Goal: Task Accomplishment & Management: Manage account settings

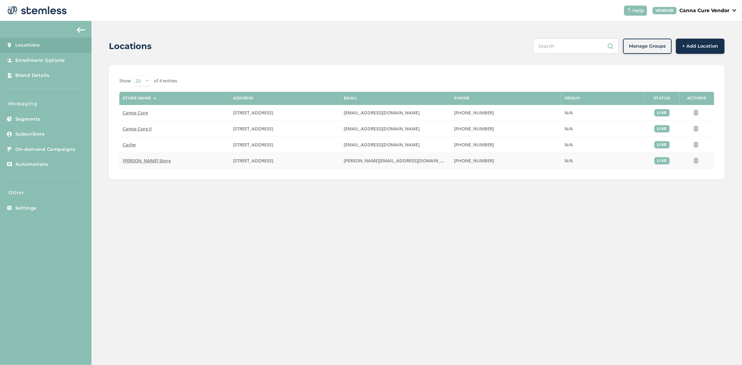
click at [144, 162] on span "[PERSON_NAME] Store" at bounding box center [147, 160] width 48 height 6
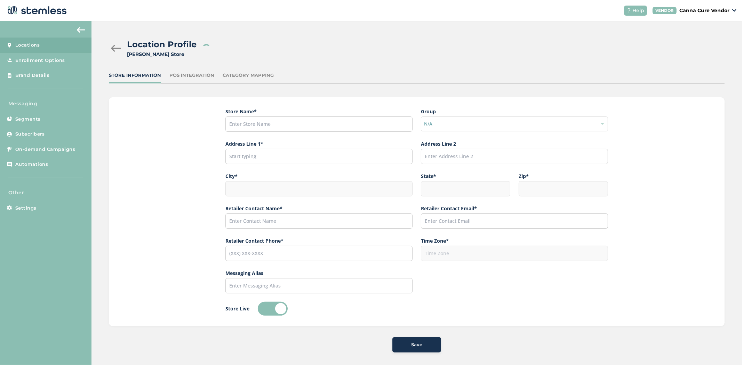
type input "[PERSON_NAME] Store"
type input "[STREET_ADDRESS]"
type input "[PERSON_NAME]"
type input "OK"
type input "73034"
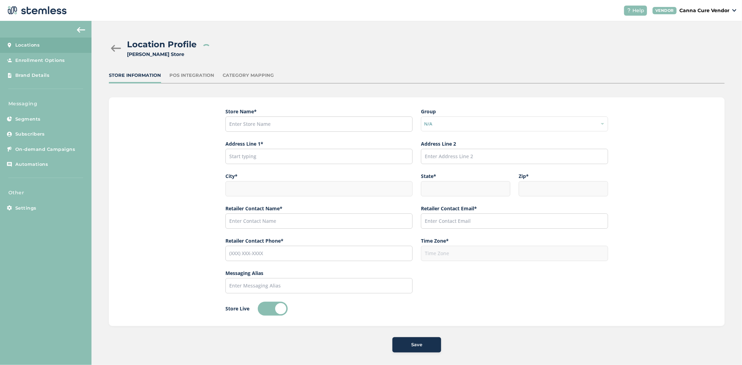
type input "Canna Cure"
type input "[PERSON_NAME][EMAIL_ADDRESS][DOMAIN_NAME]"
type input "[PHONE_NUMBER]"
type input "America/[GEOGRAPHIC_DATA]"
click at [117, 47] on div at bounding box center [116, 48] width 14 height 7
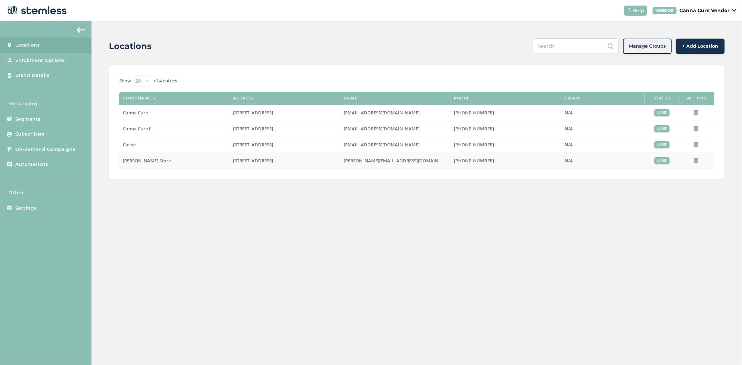
click at [137, 160] on span "[PERSON_NAME] Store" at bounding box center [147, 160] width 48 height 6
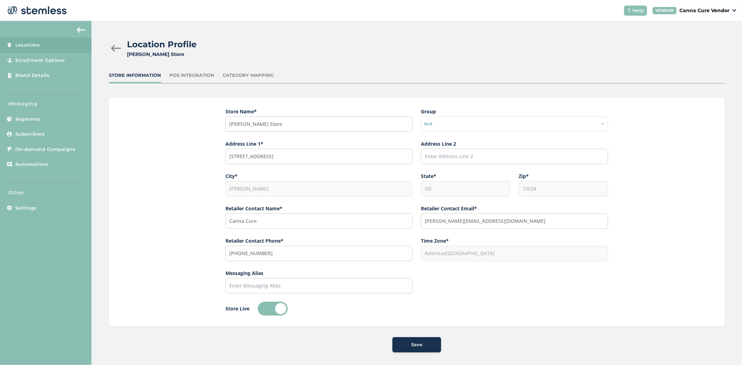
click at [209, 74] on div "POS Integration" at bounding box center [191, 75] width 45 height 7
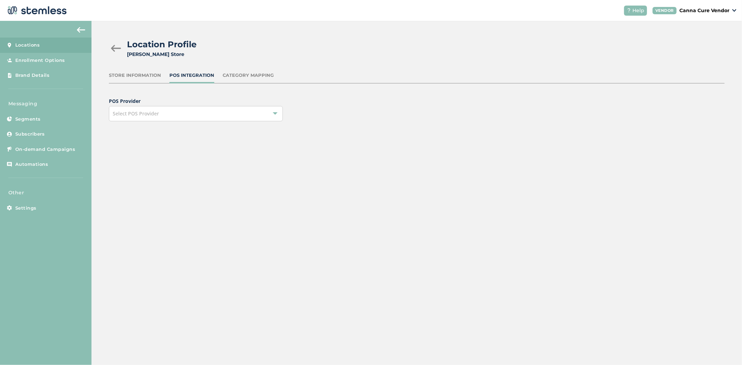
click at [244, 123] on div "Location Profile [PERSON_NAME] Store Store Information POS Integration Category…" at bounding box center [416, 85] width 650 height 129
click at [219, 118] on div "Select POS Provider" at bounding box center [196, 113] width 174 height 15
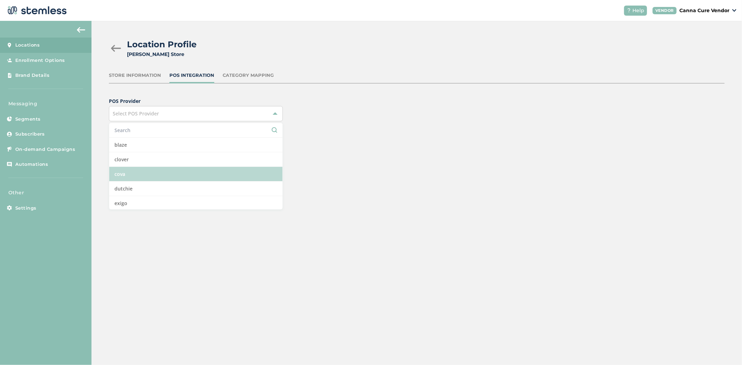
click at [157, 175] on li "cova" at bounding box center [195, 174] width 173 height 15
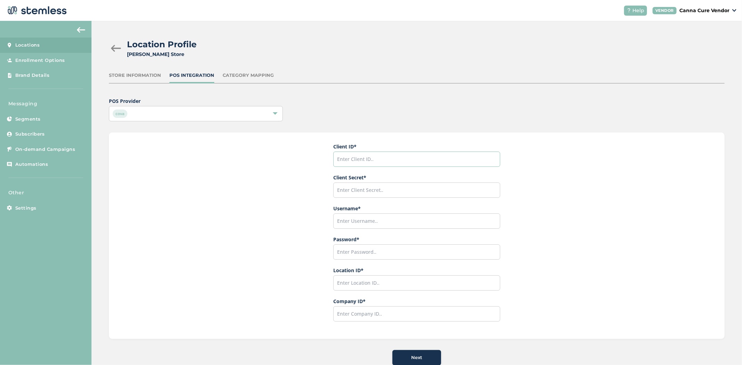
click at [411, 155] on input "text" at bounding box center [416, 159] width 167 height 15
paste input "CannaCureDispensary.Stemless"
type input "CannaCureDispensary.Stemless"
click at [353, 183] on input "text" at bounding box center [416, 190] width 167 height 15
paste input "aWHzz8KY7RefsLK07bTISEq9"
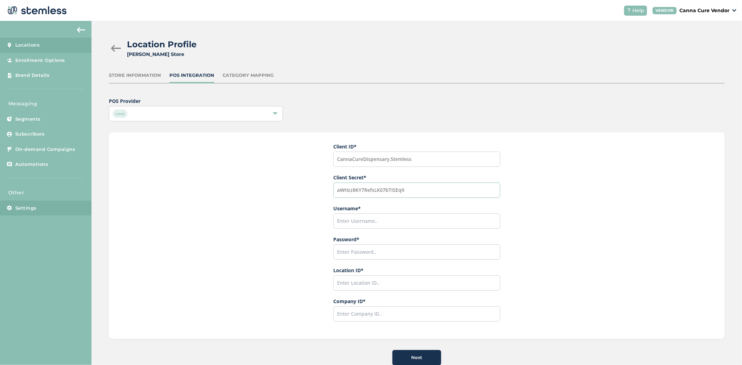
type input "aWHzz8KY7RefsLK07bTISEq9"
click at [418, 223] on input "text" at bounding box center [416, 220] width 167 height 15
paste input "Stemless.COVA.APIUser.CannaCureDispensary"
type input "Stemless.COVA.APIUser.CannaCureDispensary"
click at [357, 248] on input "text" at bounding box center [416, 251] width 167 height 15
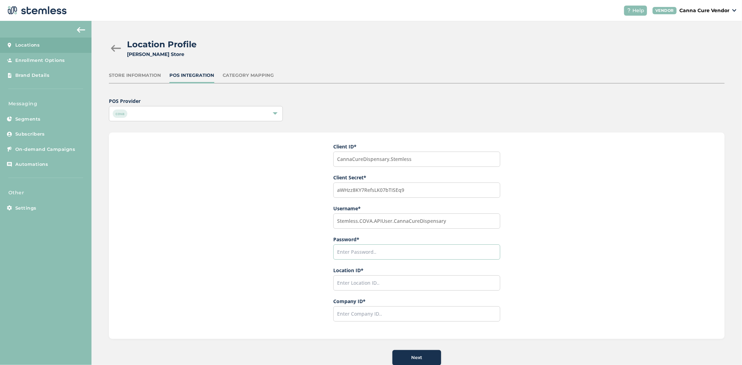
paste input "$lk9YfWjsn"
type input "$lk9YfWjsn"
click at [364, 310] on input "text" at bounding box center [416, 313] width 167 height 15
paste input "240135"
type input "240135"
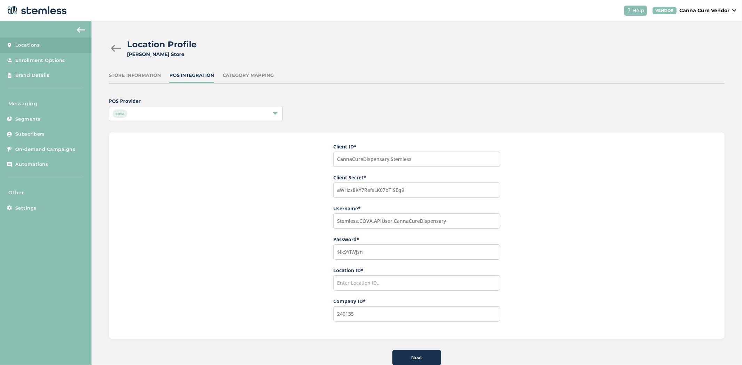
click at [377, 291] on div "Client ID * CannaCureDispensary.Stemless Client Secret * aWHzz8KY7RefsLK07bTISE…" at bounding box center [416, 232] width 167 height 179
click at [377, 284] on input "text" at bounding box center [416, 282] width 167 height 15
paste input "371355"
type input "371355"
click at [421, 354] on div "Next" at bounding box center [417, 357] width 38 height 7
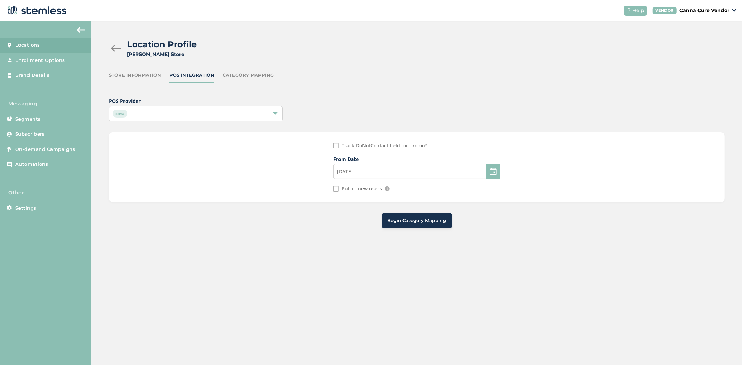
click at [337, 187] on input "Pull in new users" at bounding box center [336, 189] width 6 height 6
checkbox input "true"
click at [496, 172] on div at bounding box center [493, 171] width 14 height 15
click at [490, 171] on div at bounding box center [493, 171] width 14 height 15
click at [431, 170] on input "[DATE]" at bounding box center [416, 171] width 167 height 15
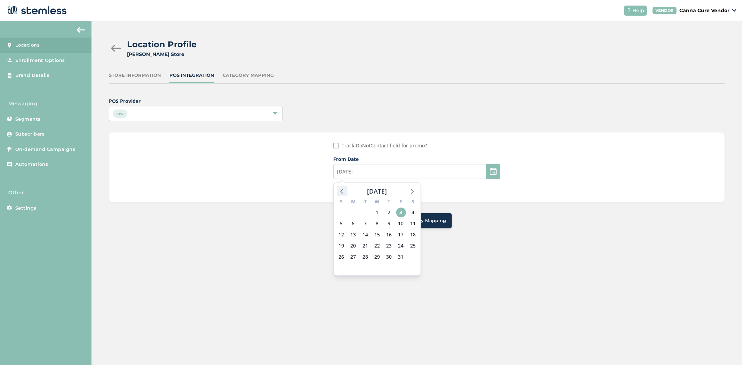
click at [339, 191] on icon at bounding box center [342, 190] width 9 height 9
click at [342, 190] on icon at bounding box center [342, 190] width 9 height 9
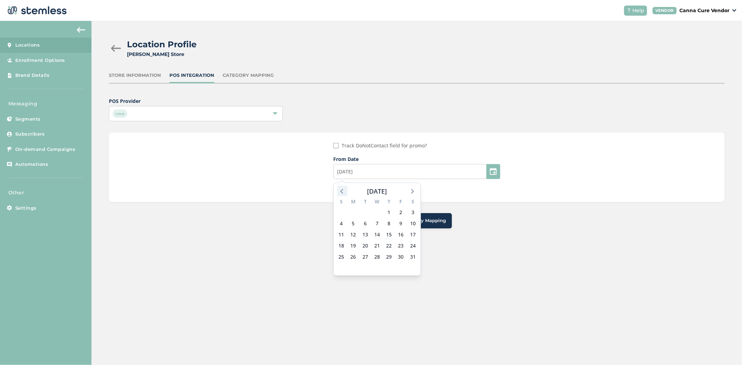
click at [342, 190] on icon at bounding box center [342, 190] width 9 height 9
click at [378, 213] on span "1" at bounding box center [377, 213] width 10 height 10
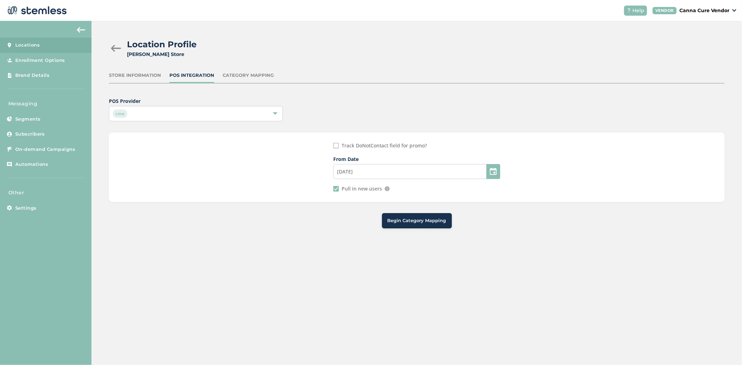
click at [411, 221] on span "Begin Category Mapping" at bounding box center [416, 220] width 59 height 7
type input "[DATE]"
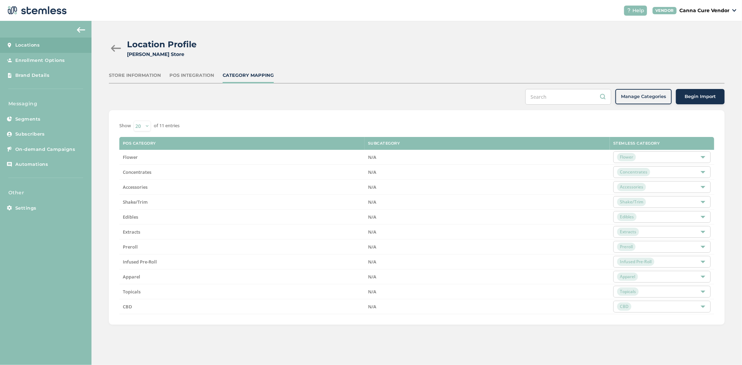
click at [697, 99] on span "Begin Import" at bounding box center [699, 96] width 31 height 7
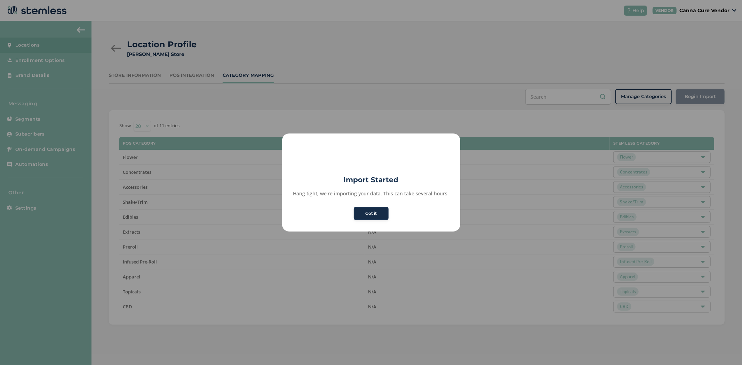
click at [369, 217] on button "Got it" at bounding box center [371, 213] width 35 height 13
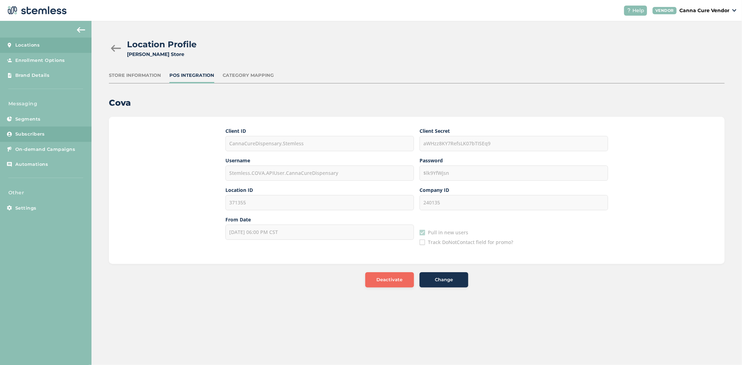
click at [26, 129] on link "Subscribers" at bounding box center [45, 134] width 91 height 15
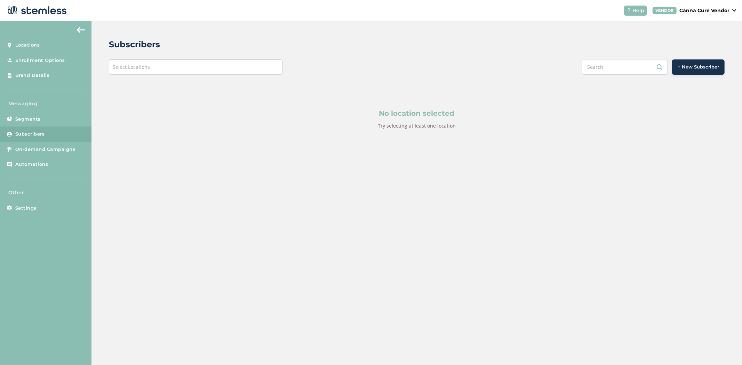
click at [197, 65] on div "Select Locations" at bounding box center [196, 66] width 174 height 15
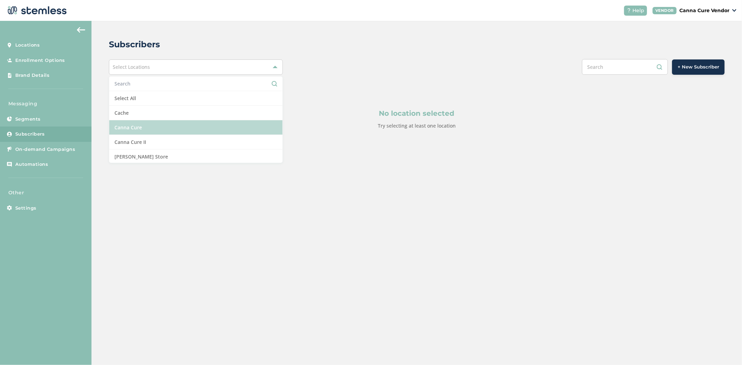
scroll to position [1, 0]
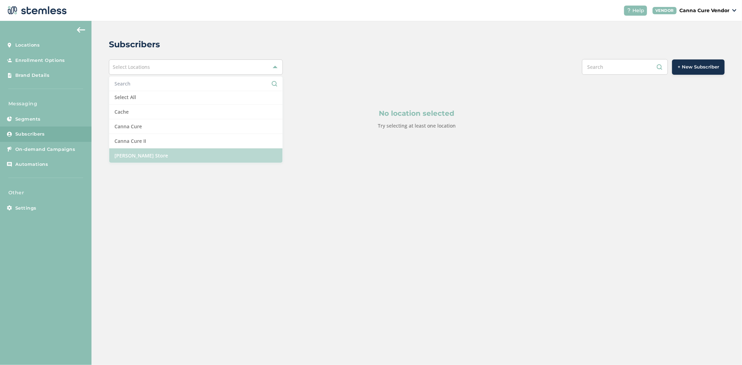
click at [161, 156] on li "[PERSON_NAME] Store" at bounding box center [195, 155] width 173 height 14
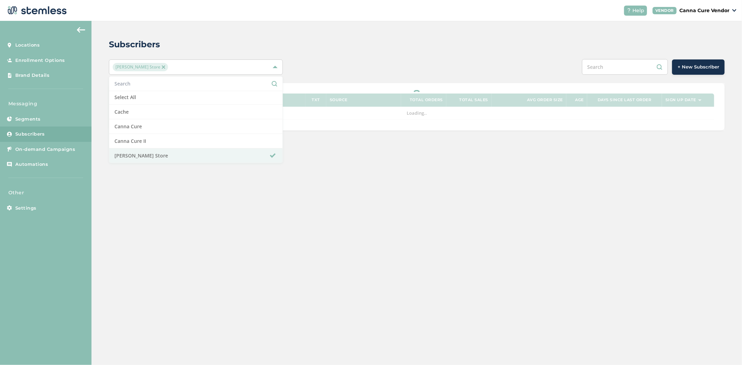
click at [315, 24] on div "Subscribers [PERSON_NAME] Store Select All Cache Canna Cure Canna Cure II [PERS…" at bounding box center [416, 84] width 650 height 127
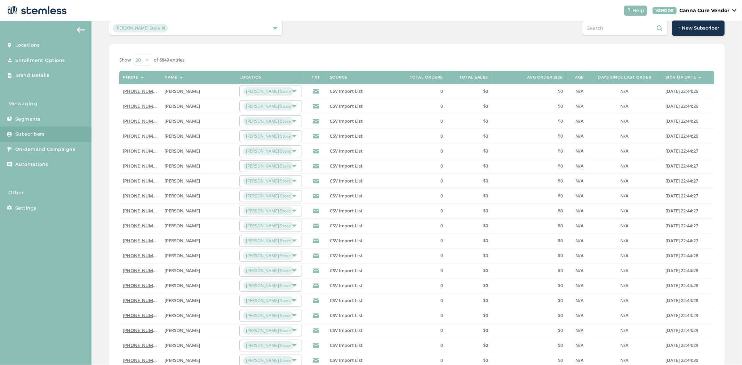
scroll to position [0, 0]
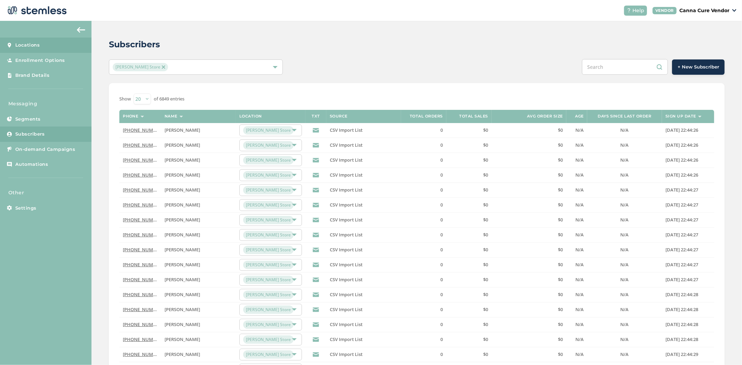
click at [29, 44] on span "Locations" at bounding box center [27, 45] width 25 height 7
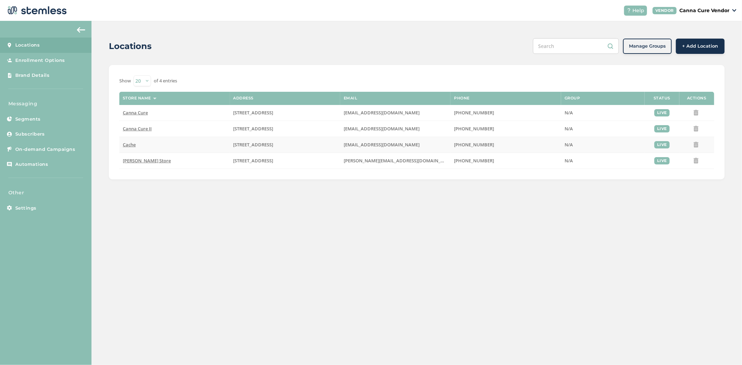
click at [123, 143] on span "Cache" at bounding box center [129, 144] width 13 height 6
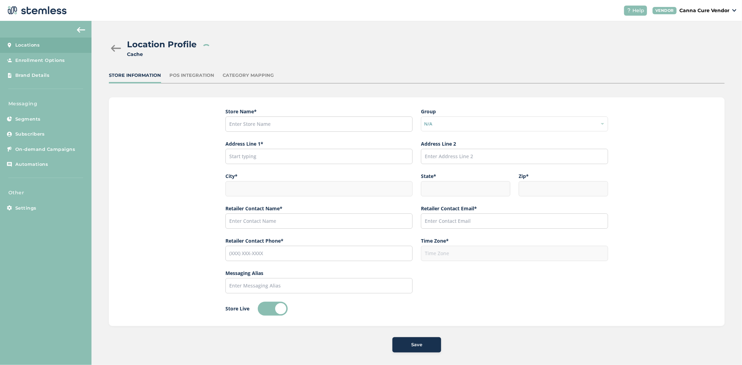
type input "Cache"
type input "[STREET_ADDRESS]"
type input "[PERSON_NAME]"
type input "OK"
type input "73507"
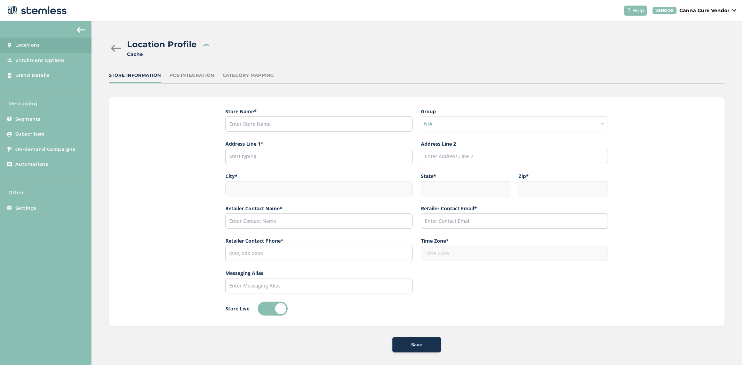
type input "[PERSON_NAME]"
type input "[EMAIL_ADDRESS][DOMAIN_NAME]"
type input "[PHONE_NUMBER]"
type input "America/[GEOGRAPHIC_DATA]"
click at [188, 72] on div "POS Integration" at bounding box center [191, 75] width 45 height 7
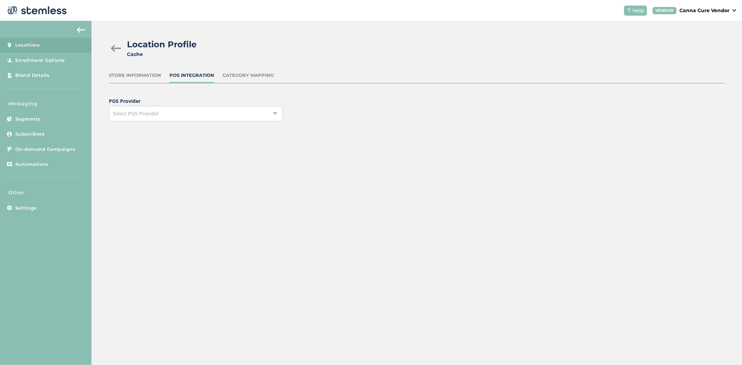
click at [109, 45] on div at bounding box center [116, 48] width 14 height 7
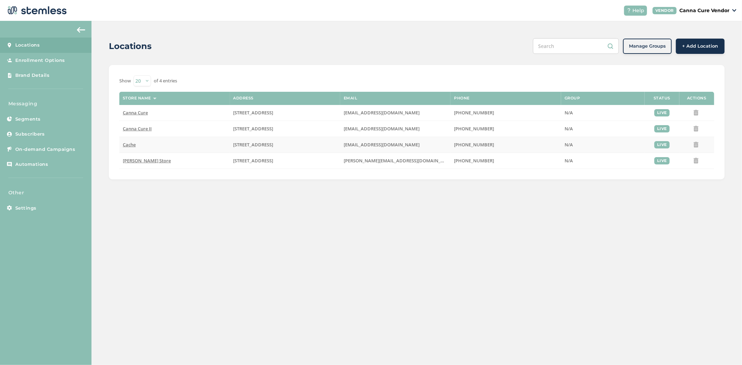
click at [126, 143] on span "Cache" at bounding box center [129, 144] width 13 height 6
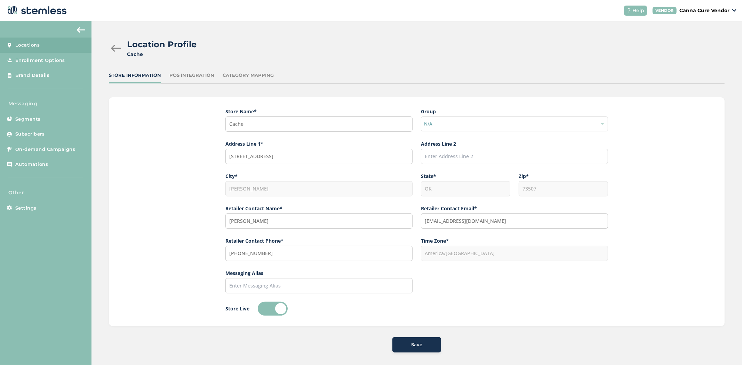
click at [183, 77] on div "POS Integration" at bounding box center [191, 75] width 45 height 7
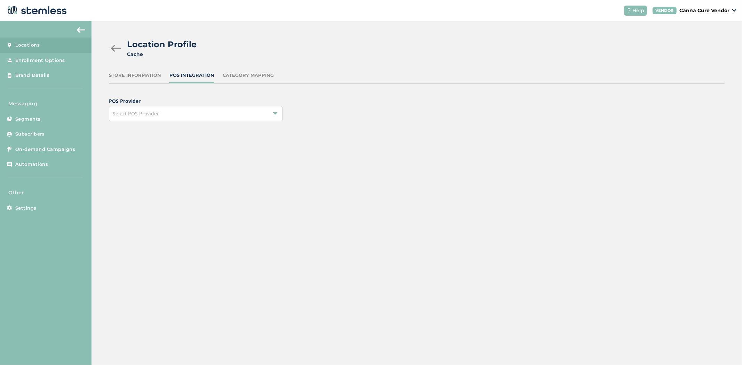
click at [105, 46] on div "Location Profile Cache Store Information POS Integration Category Mapping POS P…" at bounding box center [416, 85] width 650 height 129
click at [112, 48] on div at bounding box center [116, 48] width 14 height 7
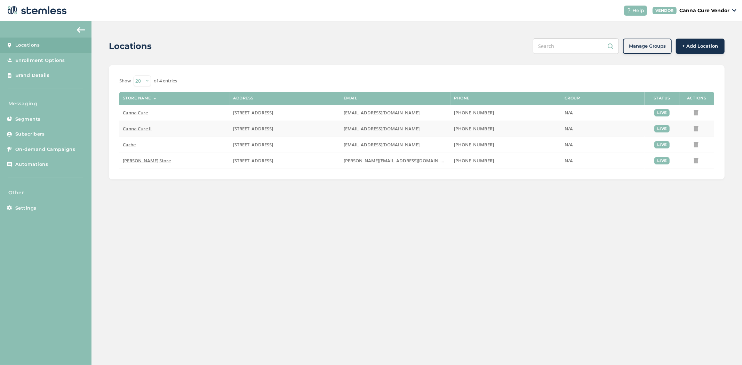
click at [135, 130] on span "Canna Cure II" at bounding box center [137, 129] width 29 height 6
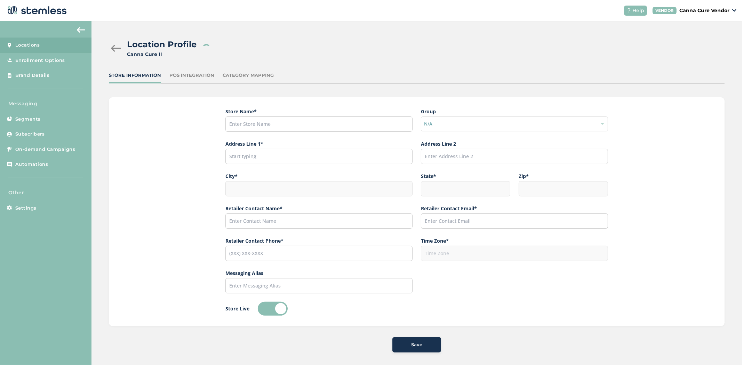
type input "Canna Cure II"
type input "[STREET_ADDRESS]"
type input "Stillwater"
type input "OK"
type input "74074"
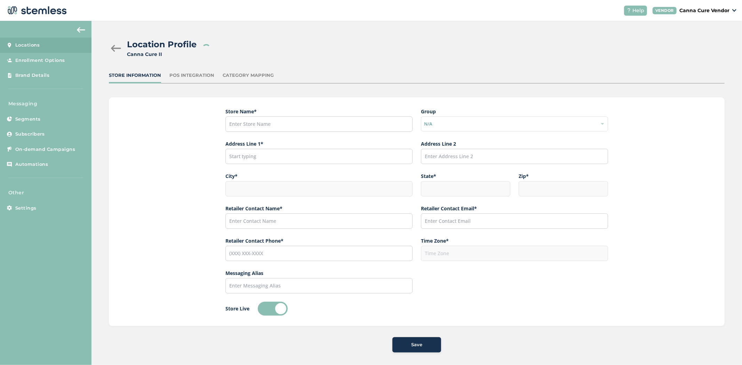
type input "James"
type input "[EMAIL_ADDRESS][DOMAIN_NAME]"
type input "[PHONE_NUMBER]"
type input "America/[GEOGRAPHIC_DATA]"
type input "CanCure II"
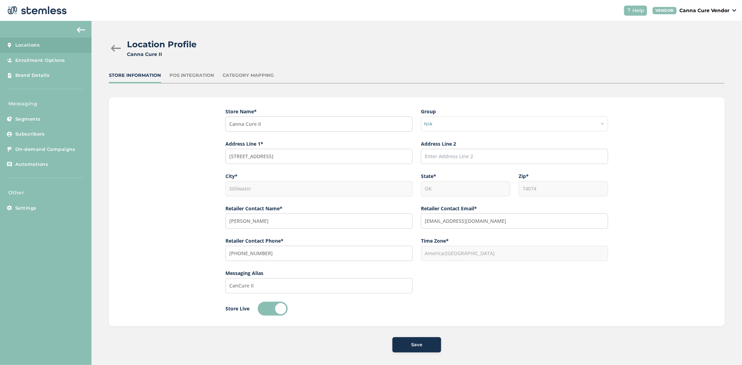
click at [180, 77] on div "POS Integration" at bounding box center [191, 75] width 45 height 7
